Goal: Transaction & Acquisition: Book appointment/travel/reservation

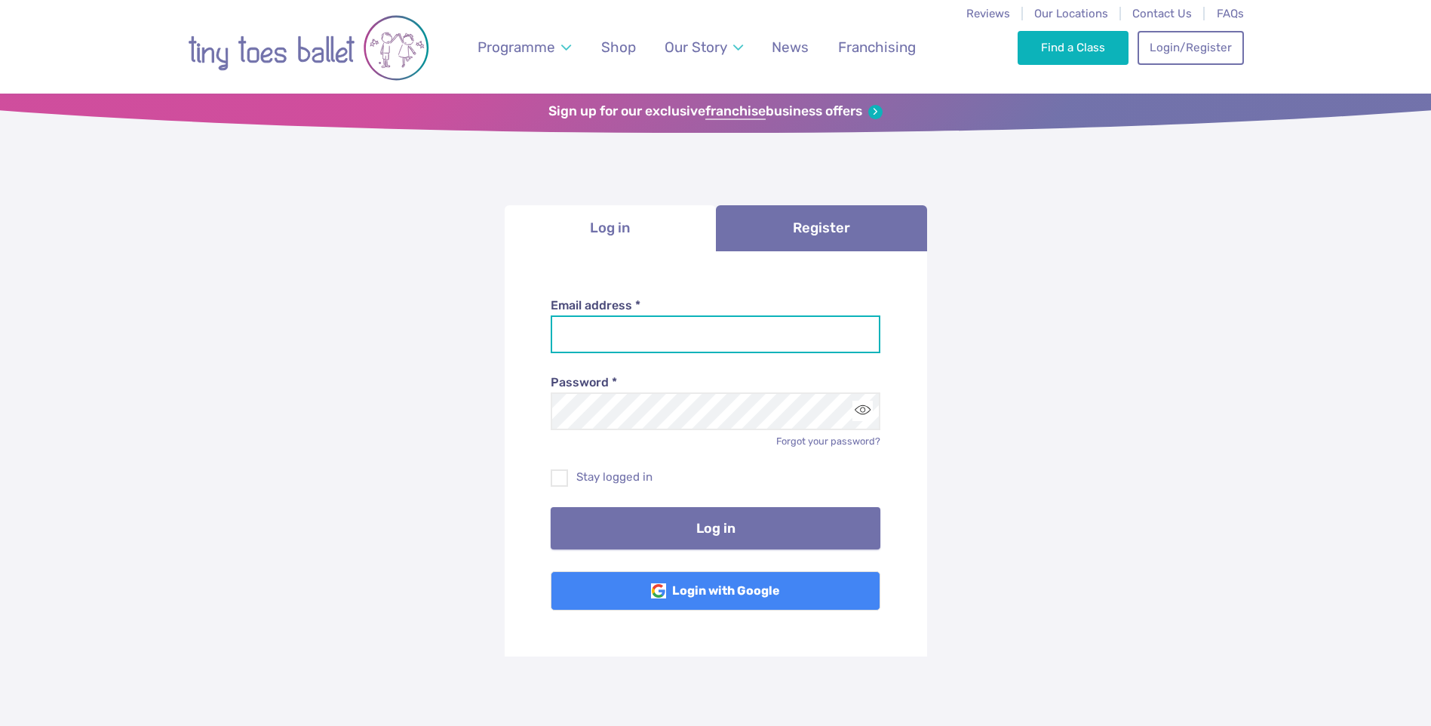
type input "**********"
click at [735, 521] on button "Log in" at bounding box center [716, 528] width 330 height 42
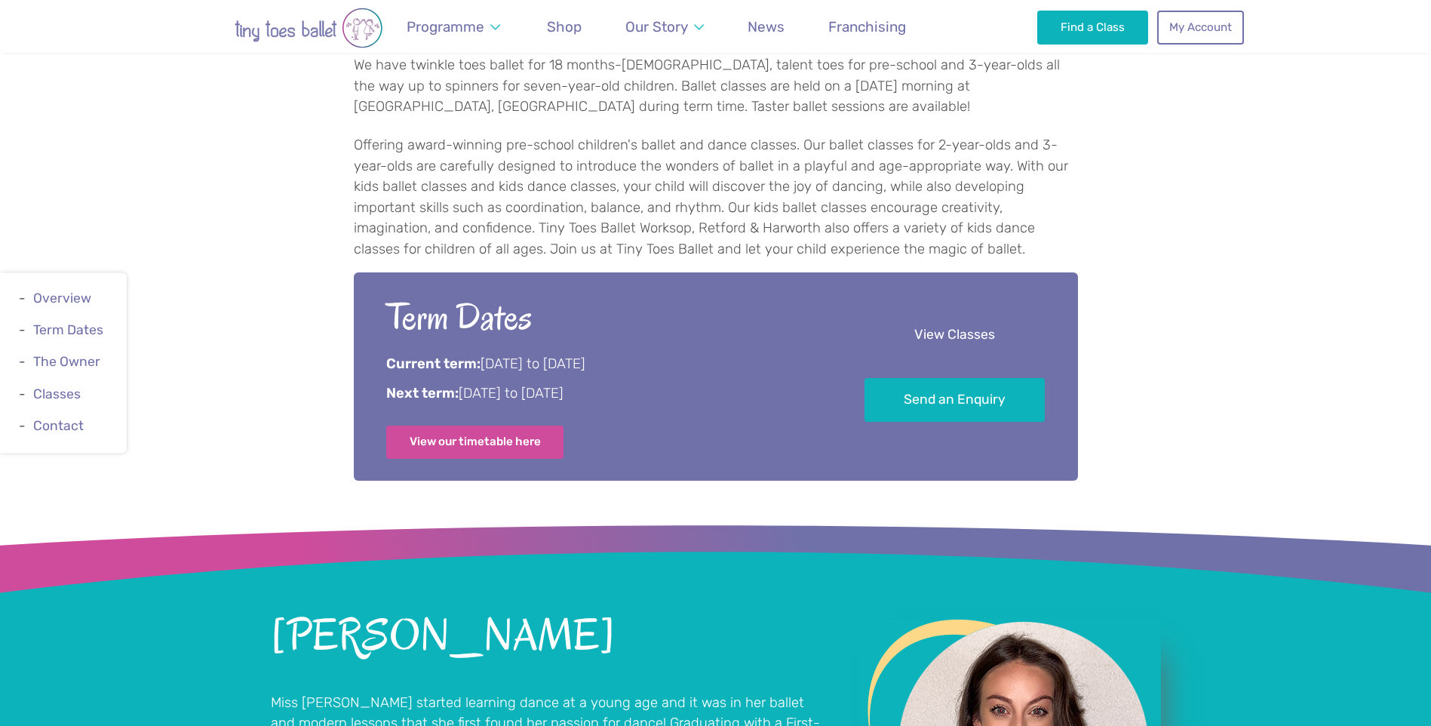
click at [990, 358] on link "View Classes" at bounding box center [954, 335] width 180 height 45
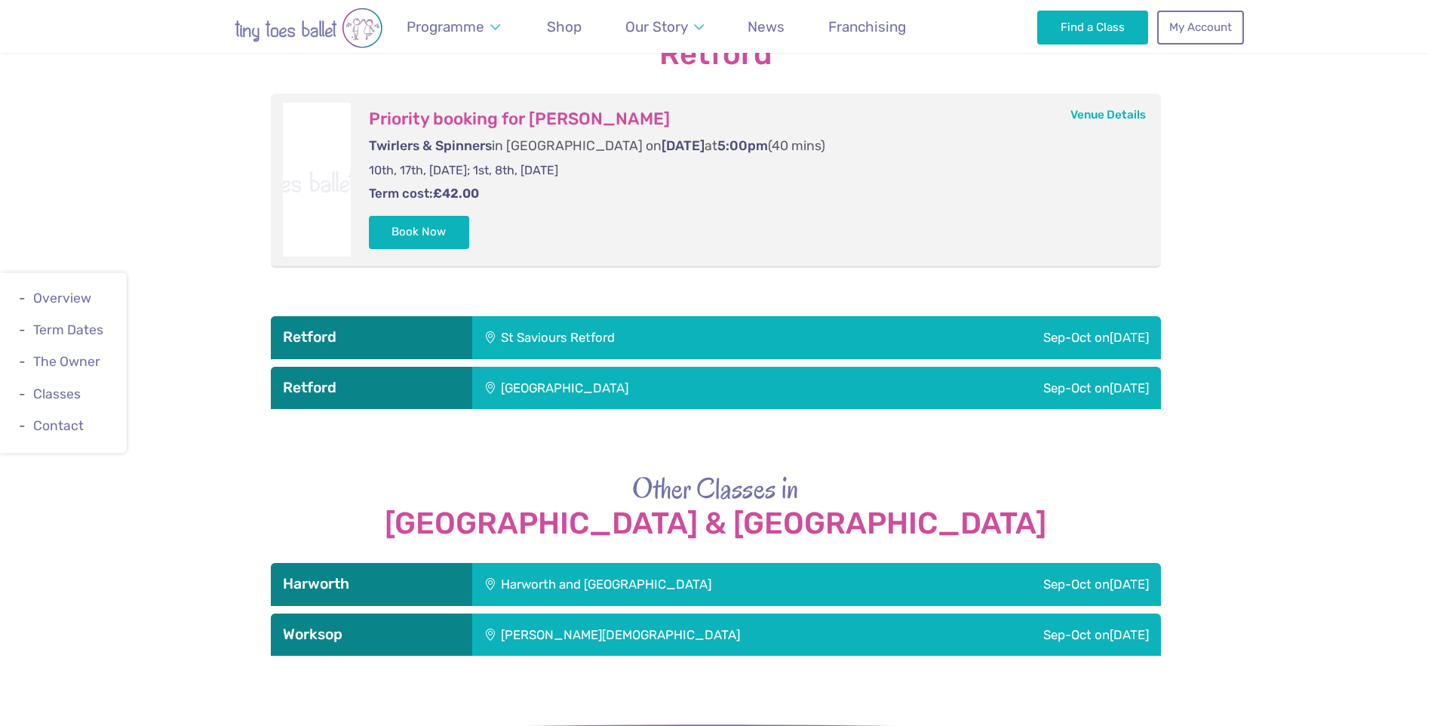
click at [796, 330] on div "St Saviours Retford" at bounding box center [659, 337] width 375 height 42
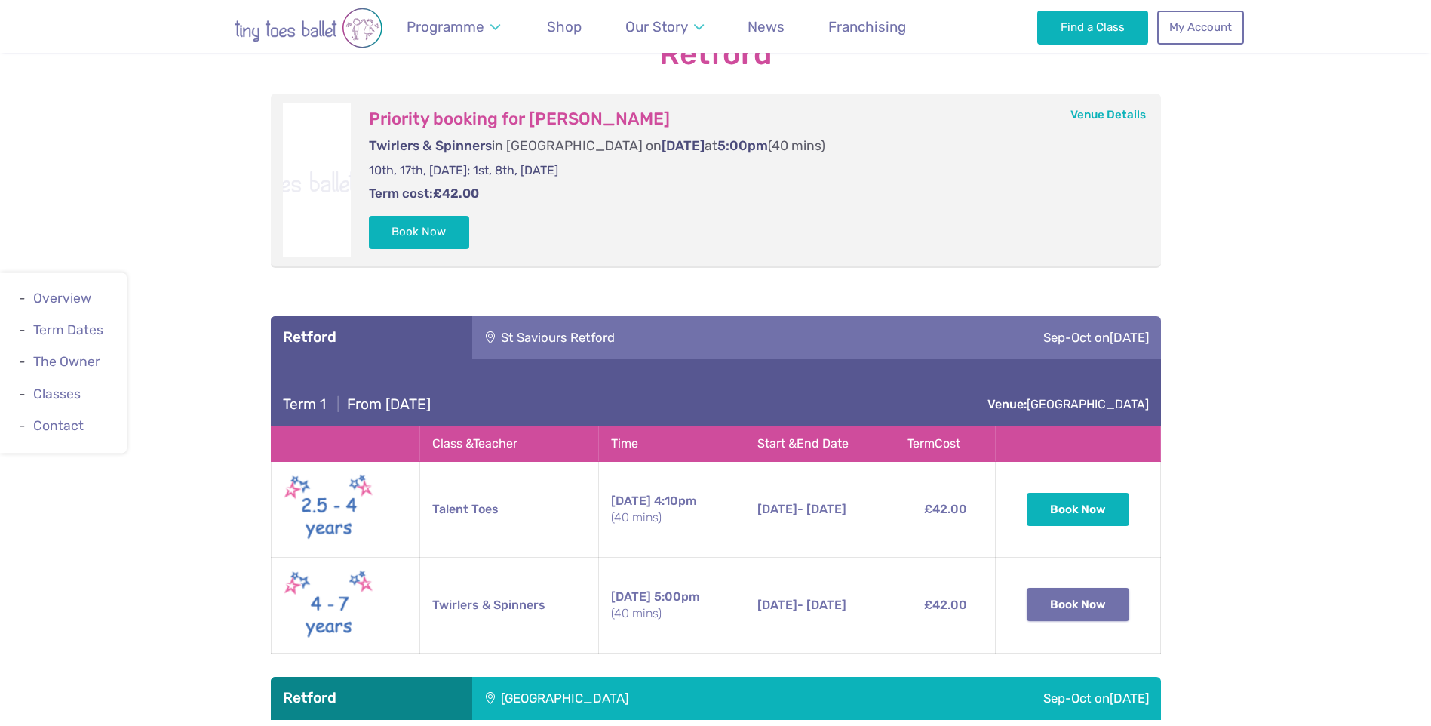
click at [1055, 592] on button "Book Now" at bounding box center [1078, 604] width 103 height 33
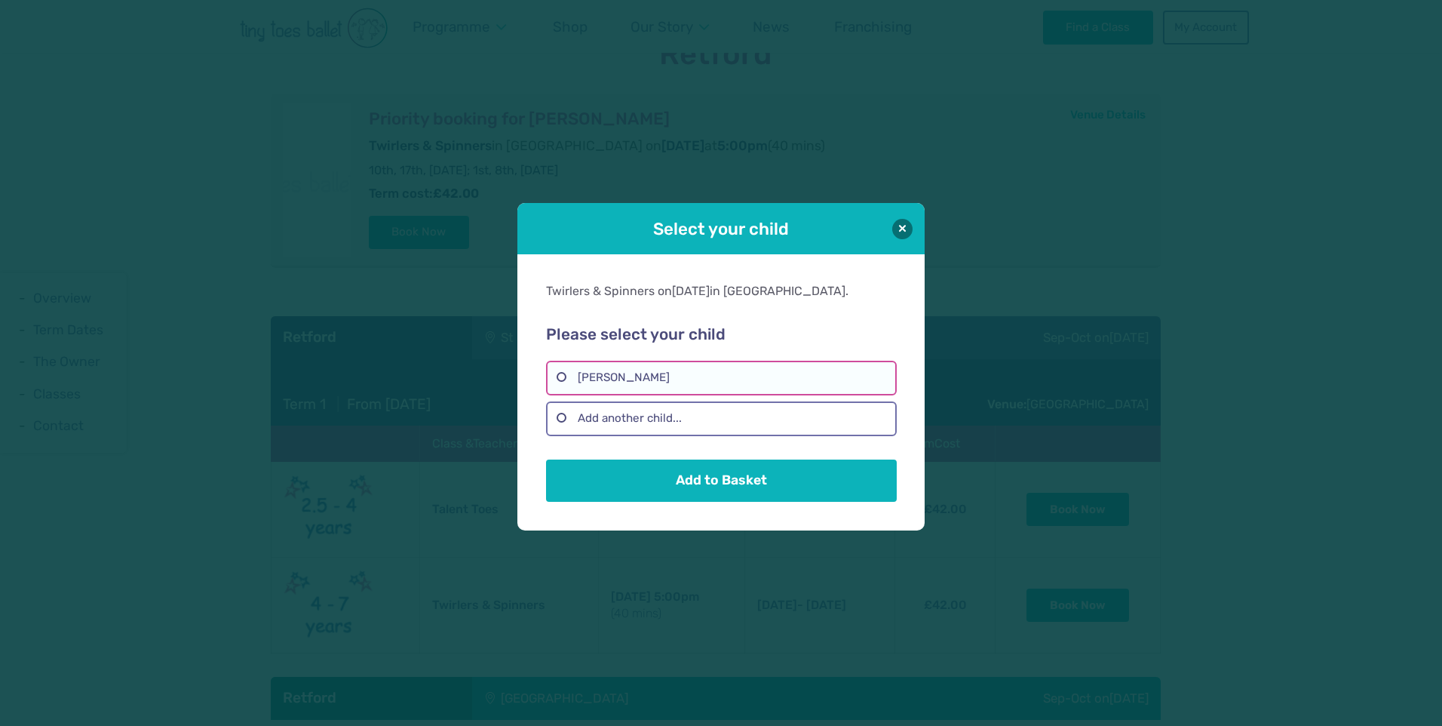
click at [643, 368] on label "[PERSON_NAME]" at bounding box center [721, 378] width 350 height 35
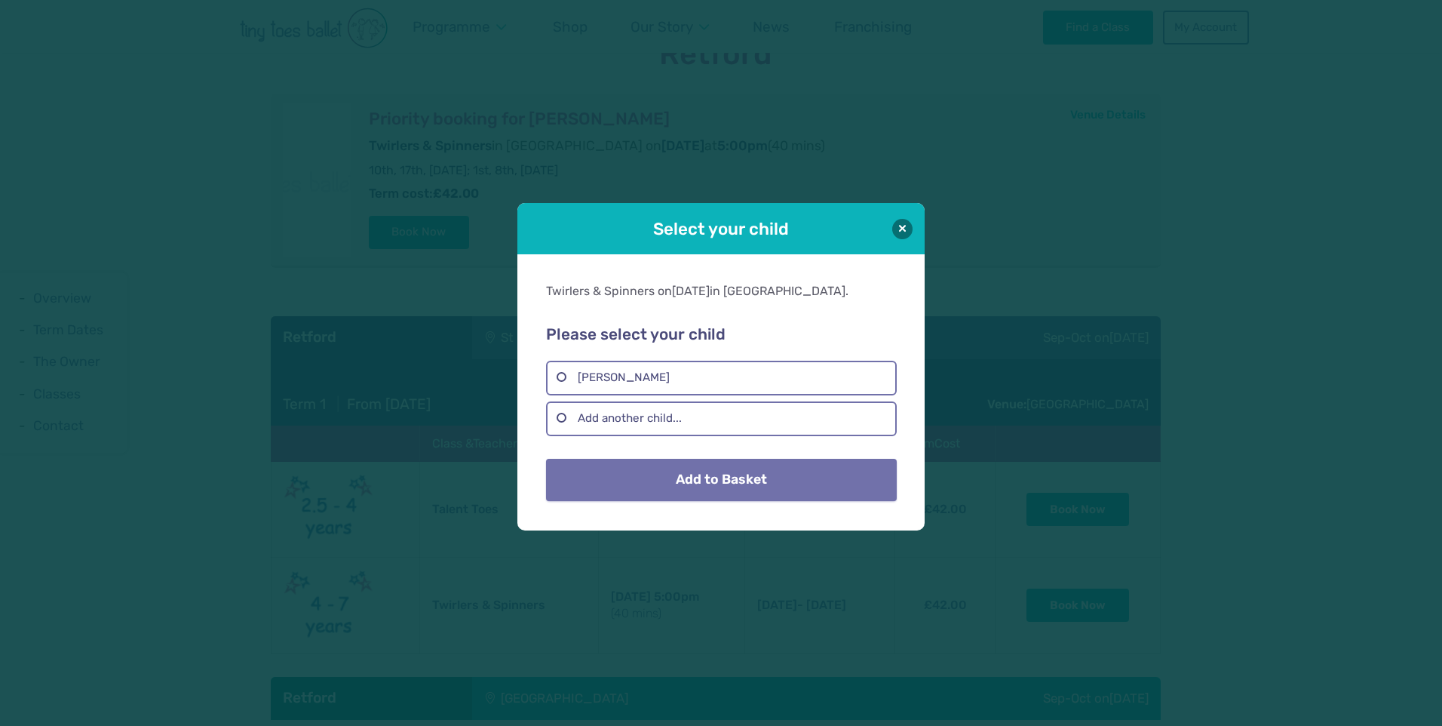
click at [714, 478] on button "Add to Basket" at bounding box center [721, 480] width 350 height 42
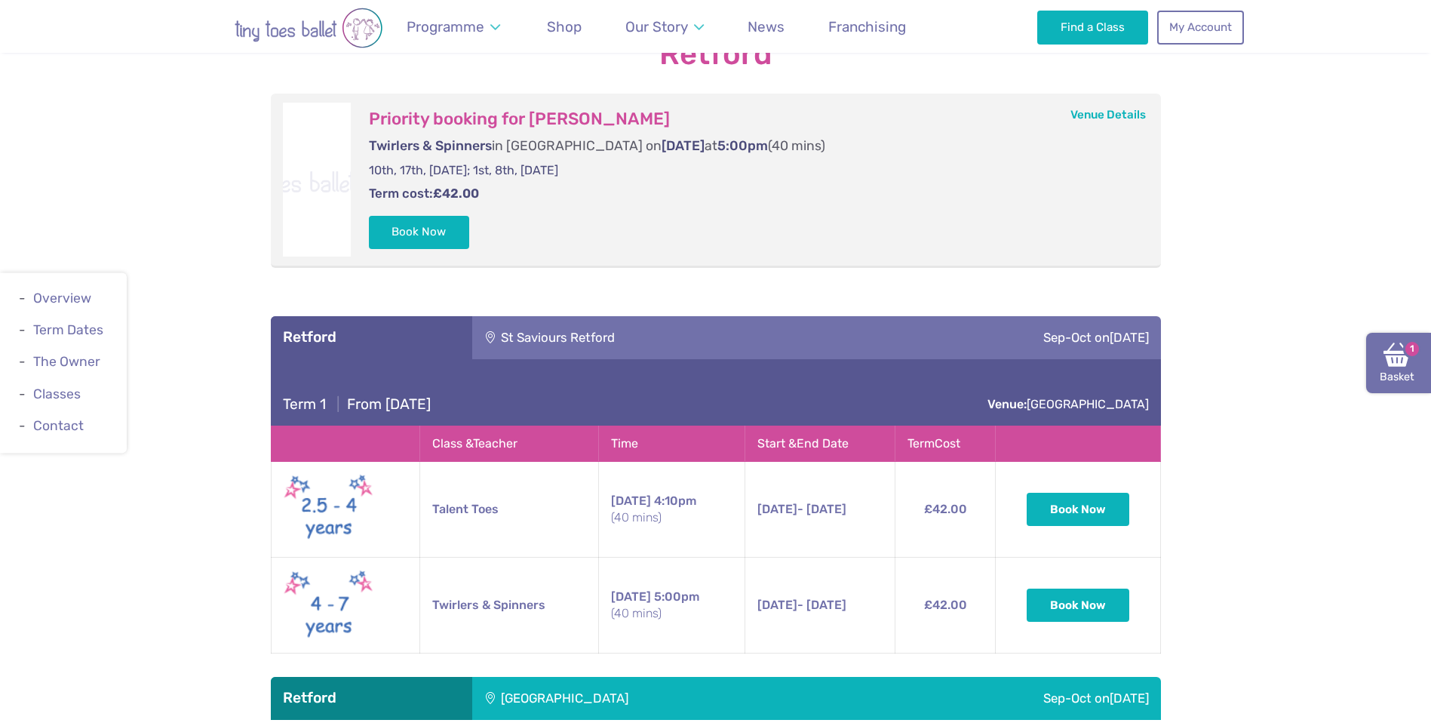
click at [1383, 355] on link "Basket 1" at bounding box center [1398, 363] width 65 height 60
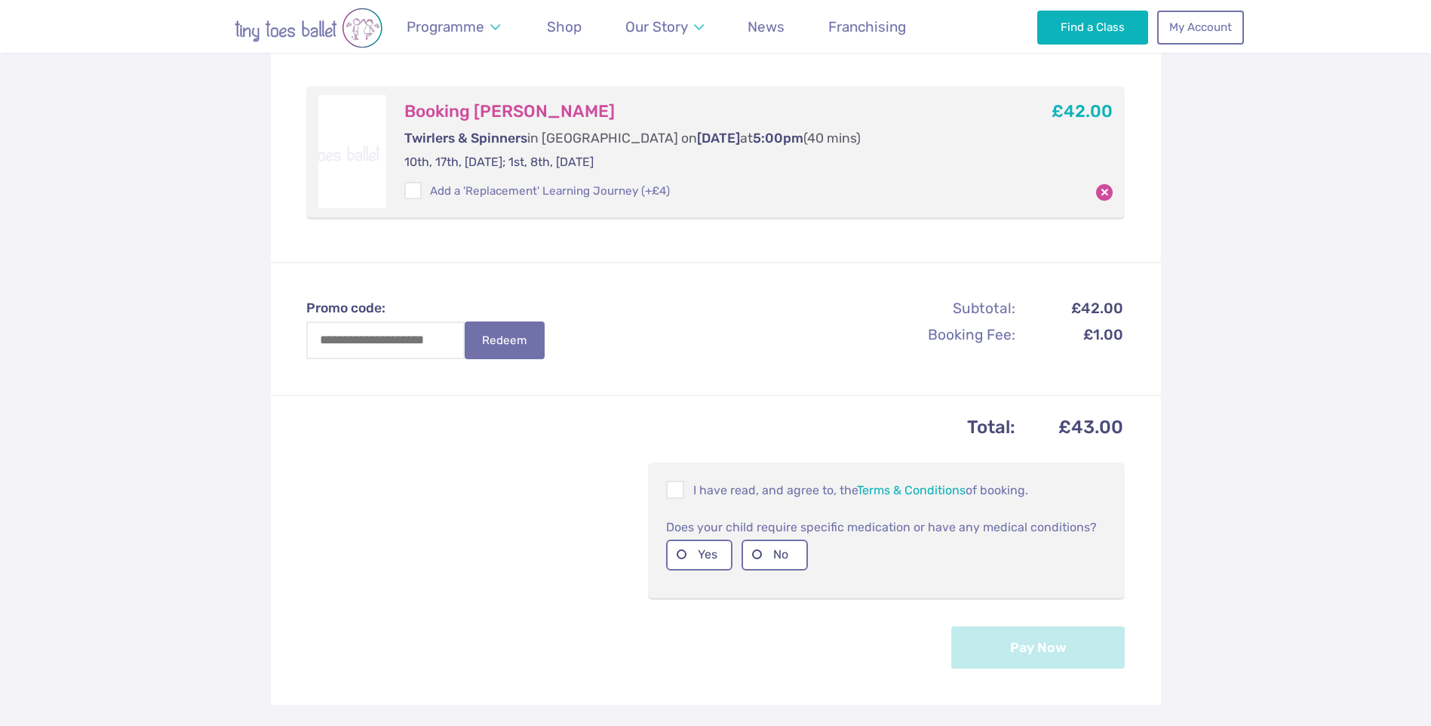
scroll to position [302, 0]
click at [684, 484] on span at bounding box center [676, 491] width 17 height 14
click at [789, 544] on label "No" at bounding box center [774, 554] width 66 height 31
click at [1075, 634] on button "Pay Now" at bounding box center [1037, 646] width 173 height 42
